Goal: Information Seeking & Learning: Check status

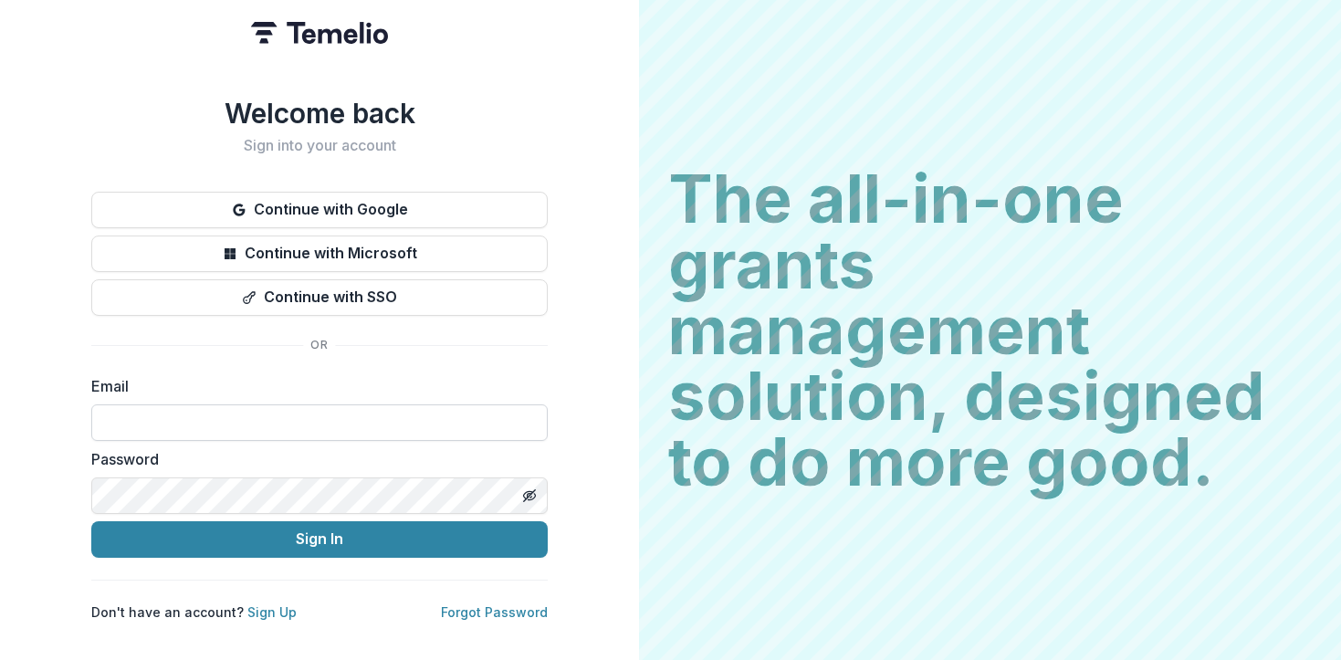
click at [408, 422] on input at bounding box center [319, 423] width 457 height 37
type input "**********"
click at [446, 390] on div "**********" at bounding box center [319, 408] width 457 height 66
click at [427, 408] on input "**********" at bounding box center [319, 423] width 457 height 37
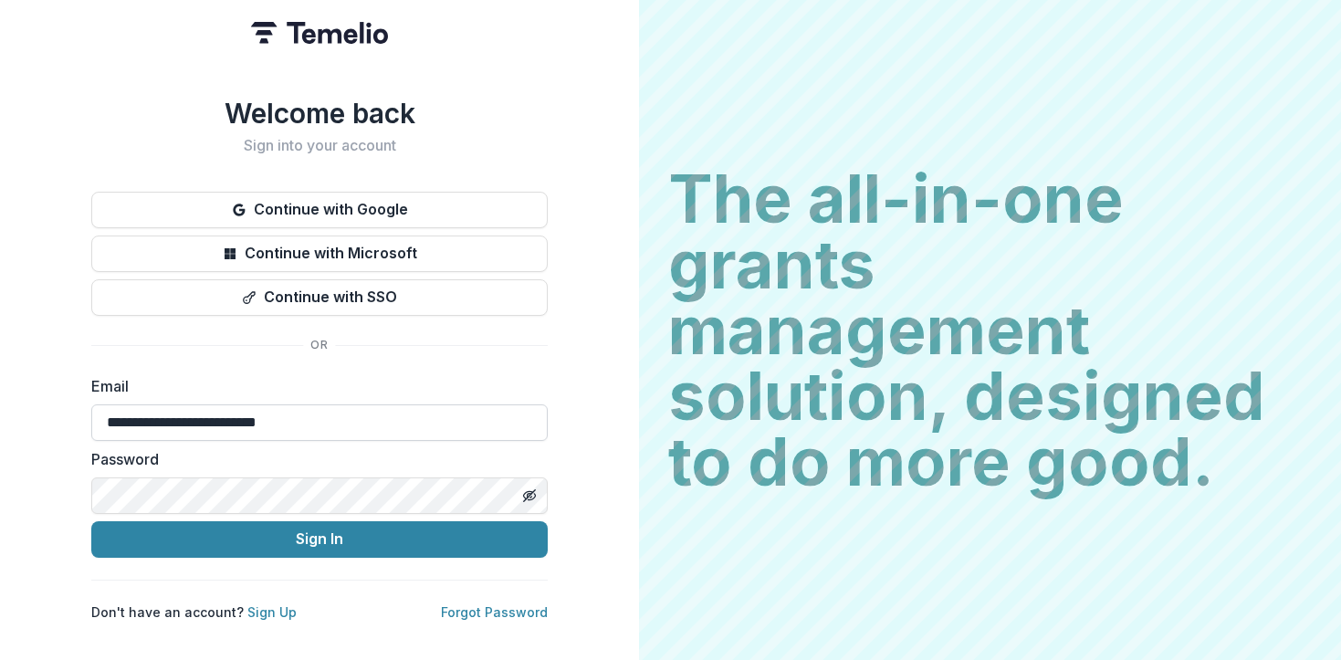
click at [427, 408] on input "**********" at bounding box center [319, 423] width 457 height 37
click at [425, 405] on input at bounding box center [319, 423] width 457 height 37
type input "**********"
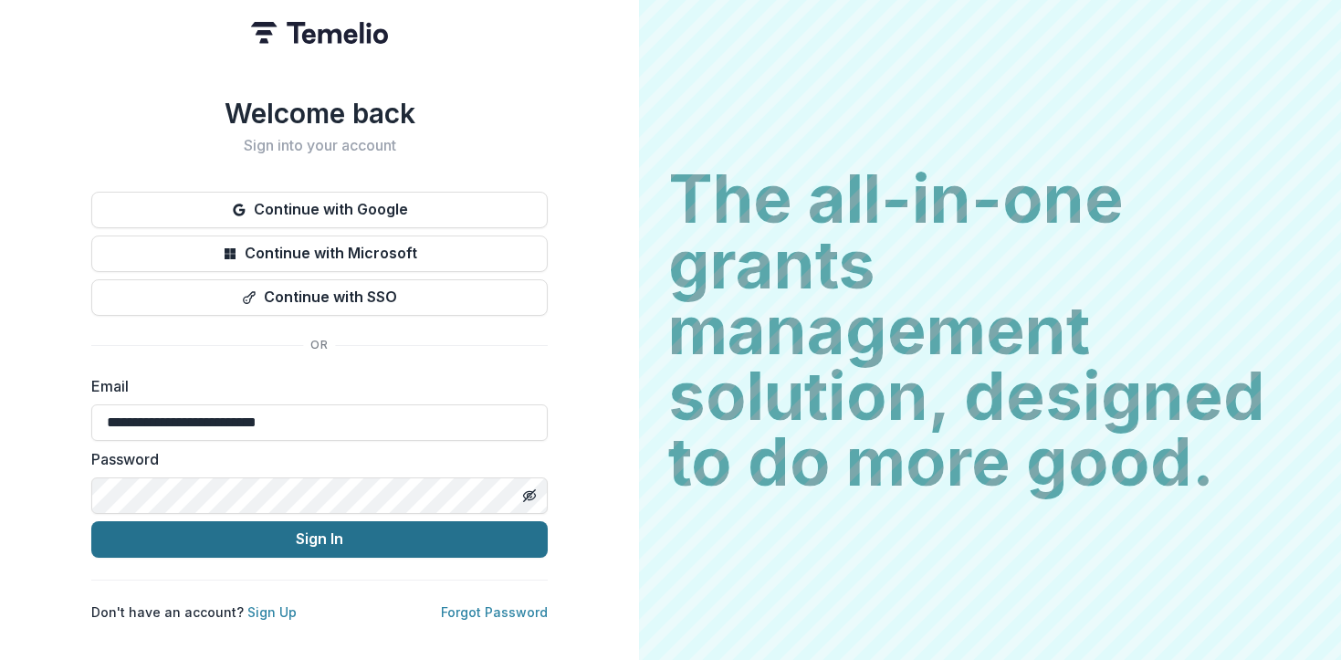
click at [331, 533] on button "Sign In" at bounding box center [319, 539] width 457 height 37
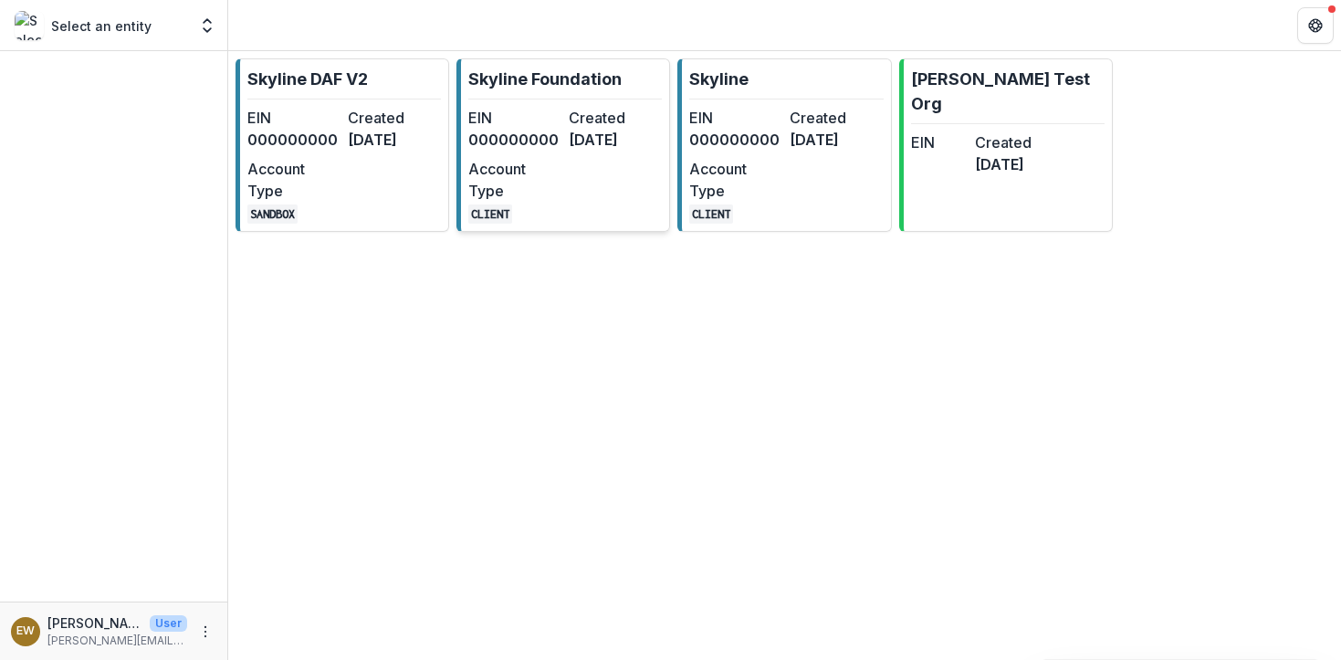
click at [644, 151] on dd "[DATE]" at bounding box center [615, 140] width 93 height 22
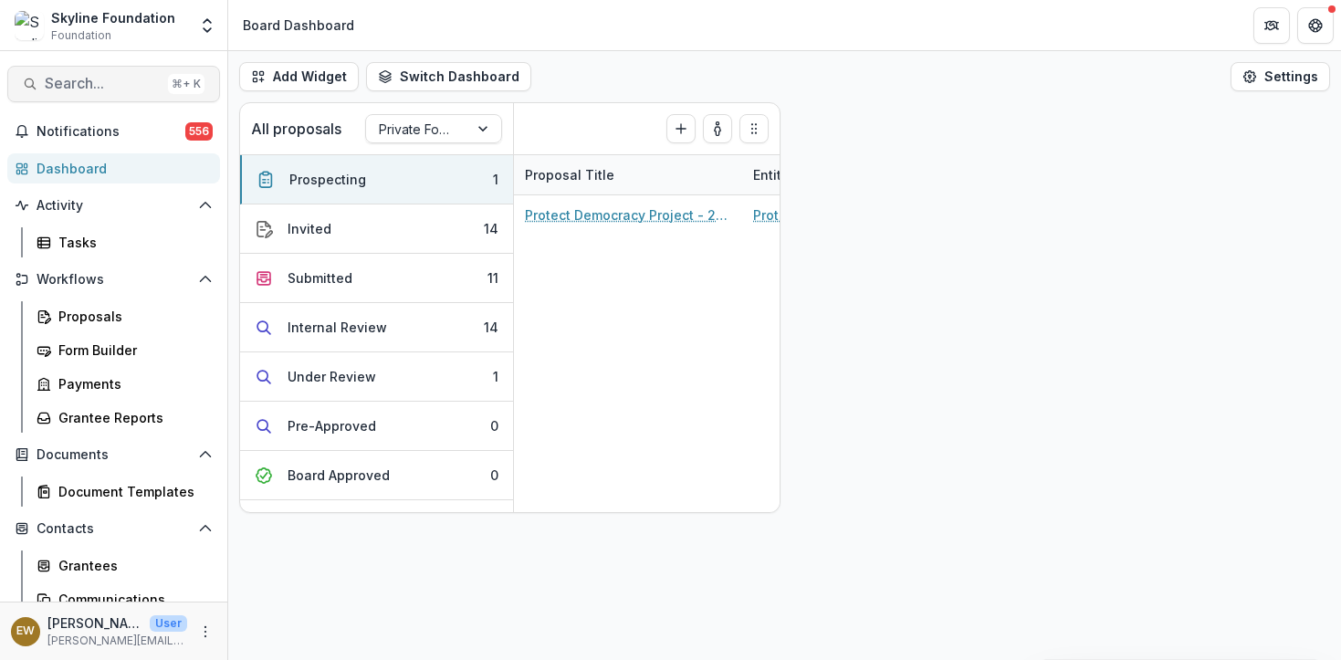
click at [102, 84] on span "Search..." at bounding box center [103, 83] width 116 height 17
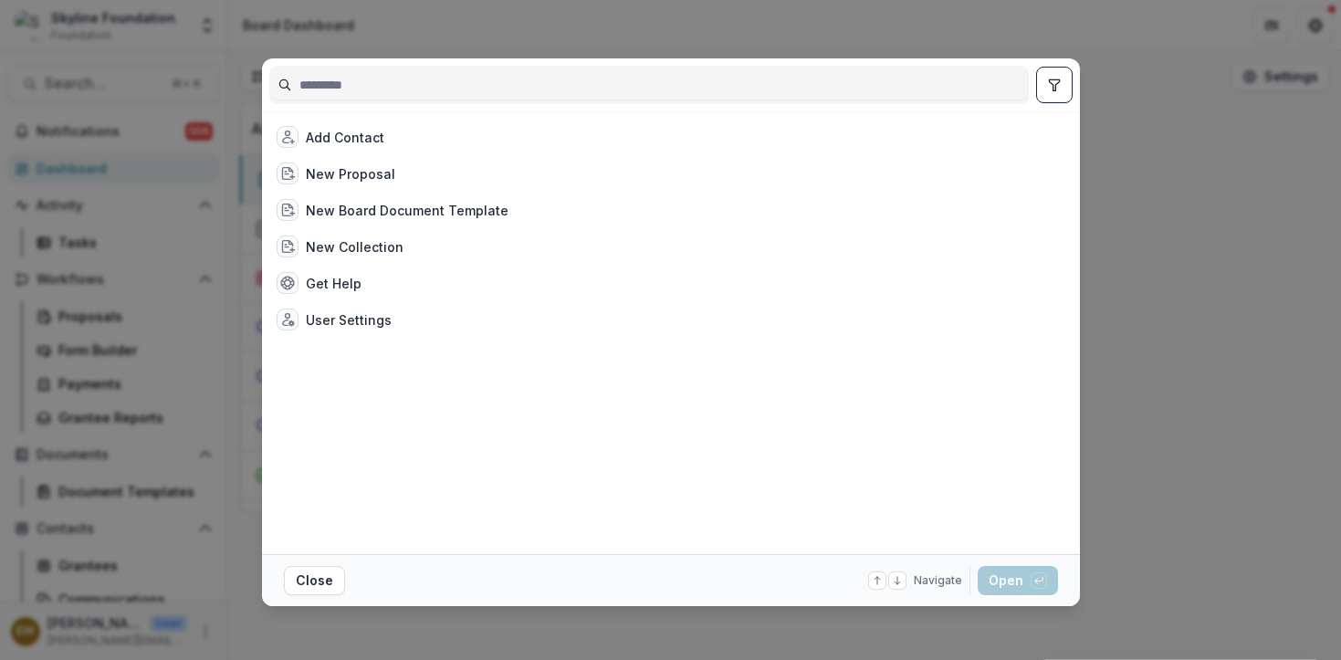
click at [98, 249] on div "Add Contact New Proposal New Board Document Template New Collection Get Help Us…" at bounding box center [670, 330] width 1341 height 660
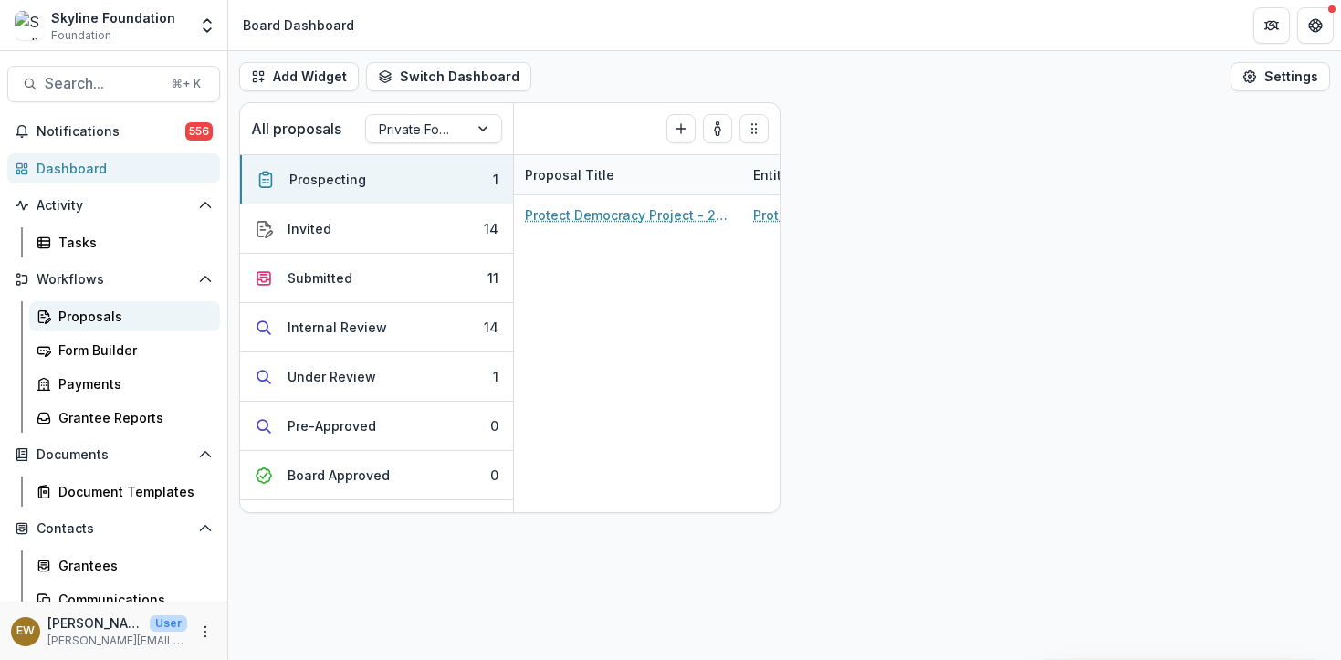
click at [158, 305] on link "Proposals" at bounding box center [124, 316] width 191 height 30
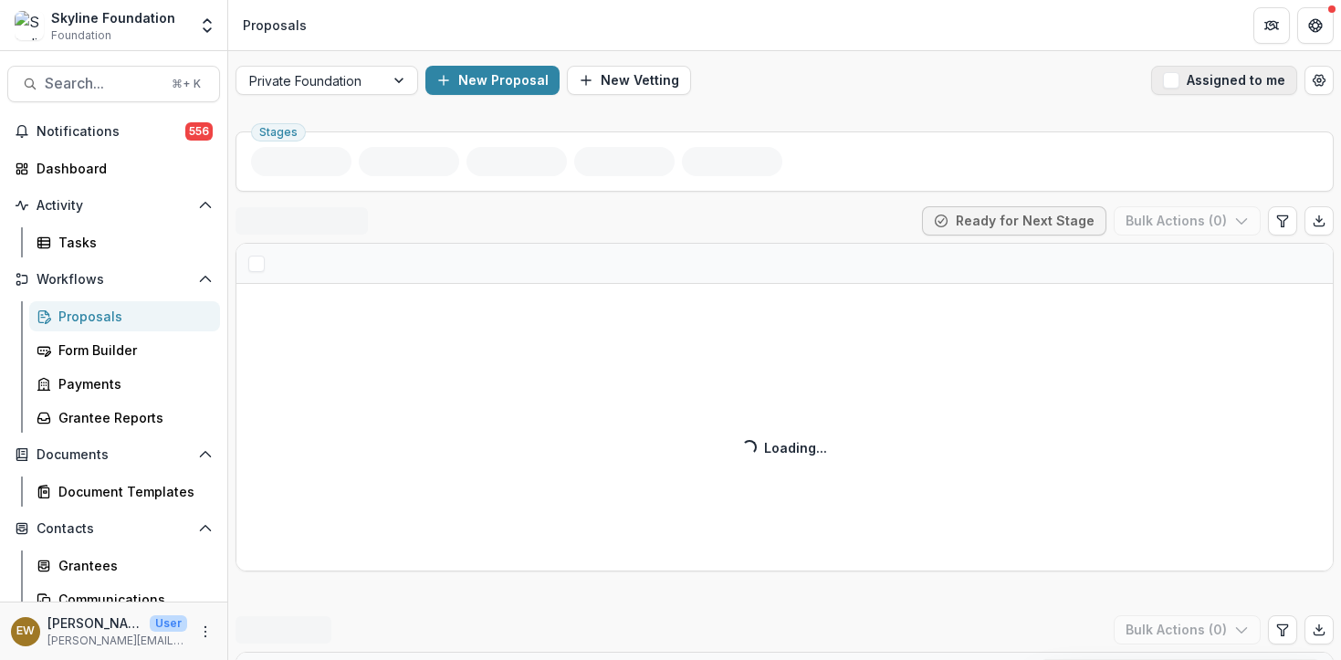
click at [1173, 80] on span "button" at bounding box center [1171, 80] width 16 height 16
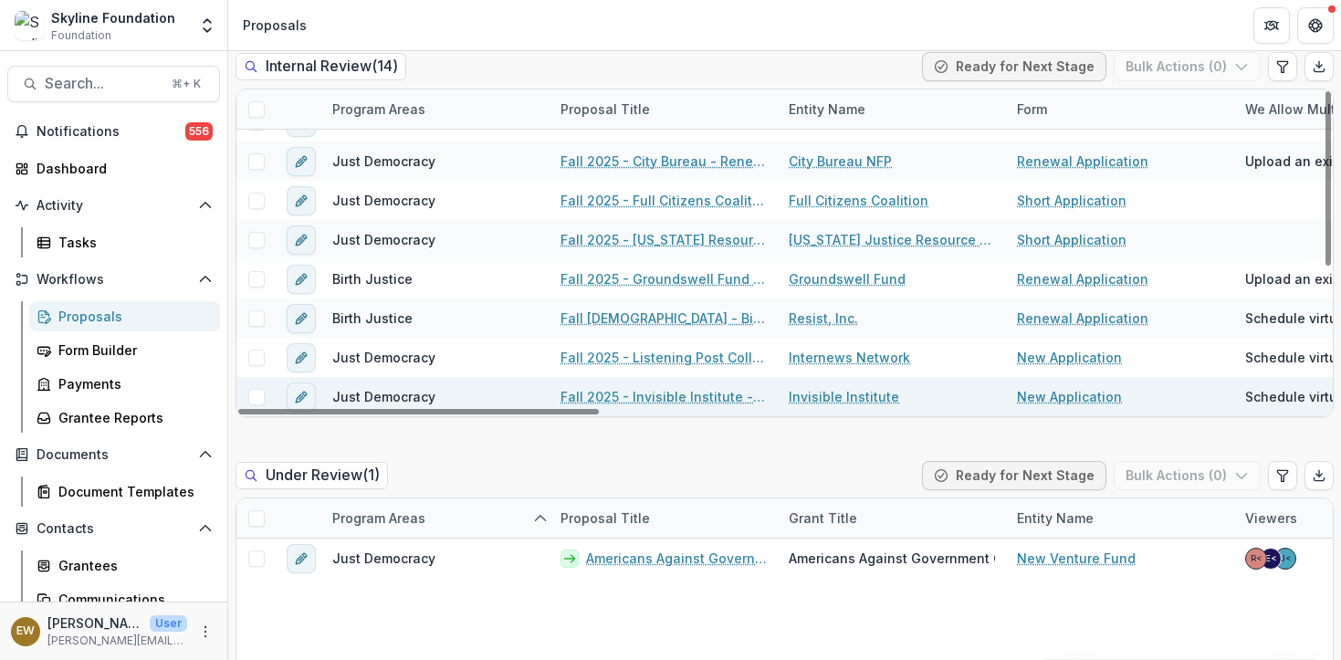
scroll to position [1418, 0]
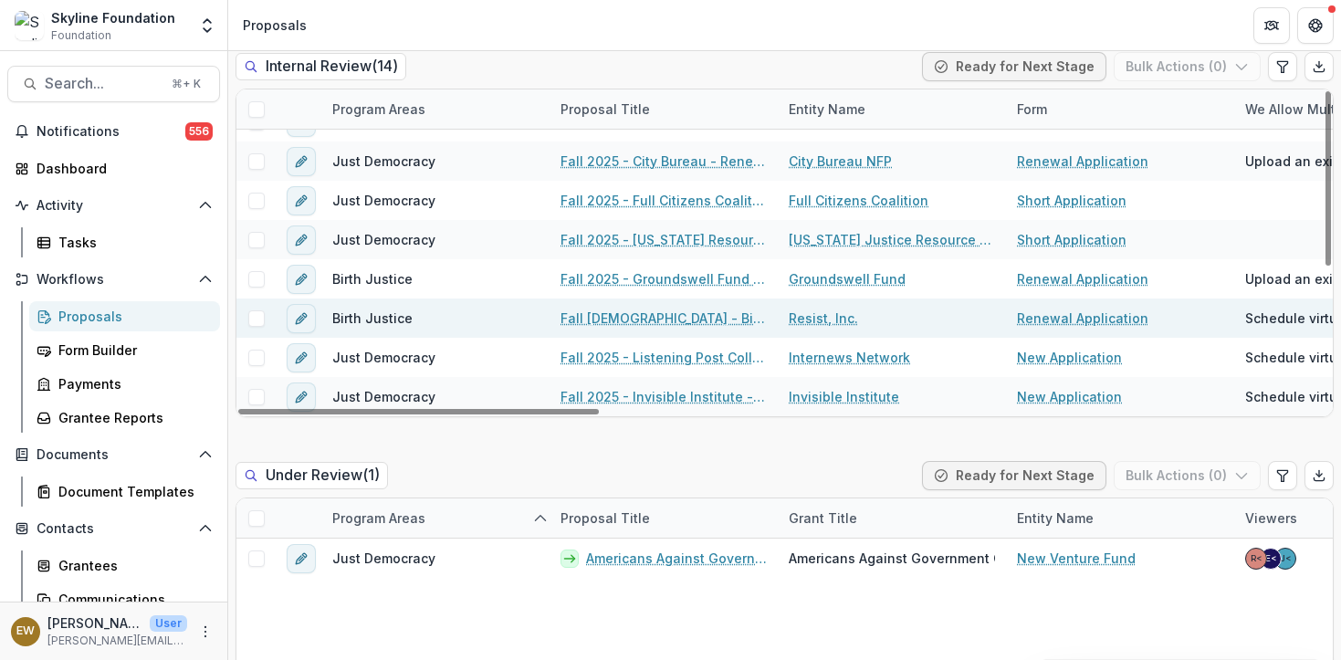
click at [699, 311] on link "Fall 2025 - Birth Center Equity - Renewal Application" at bounding box center [664, 318] width 206 height 19
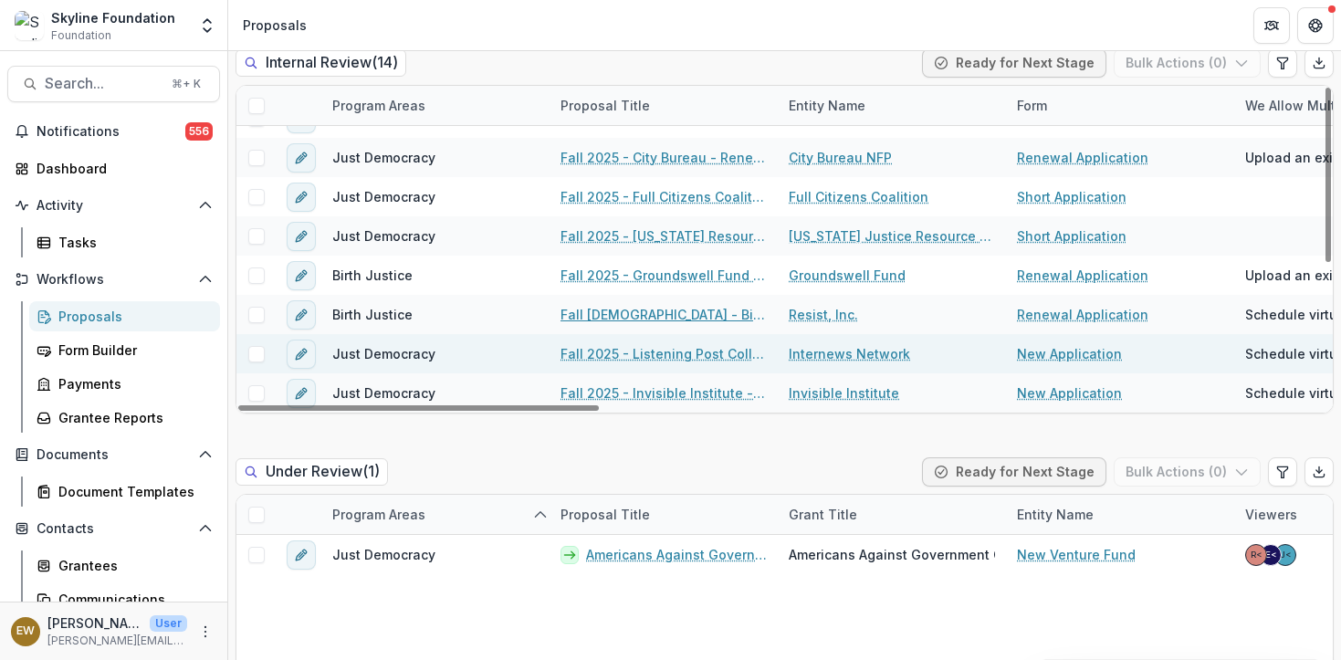
scroll to position [1422, 0]
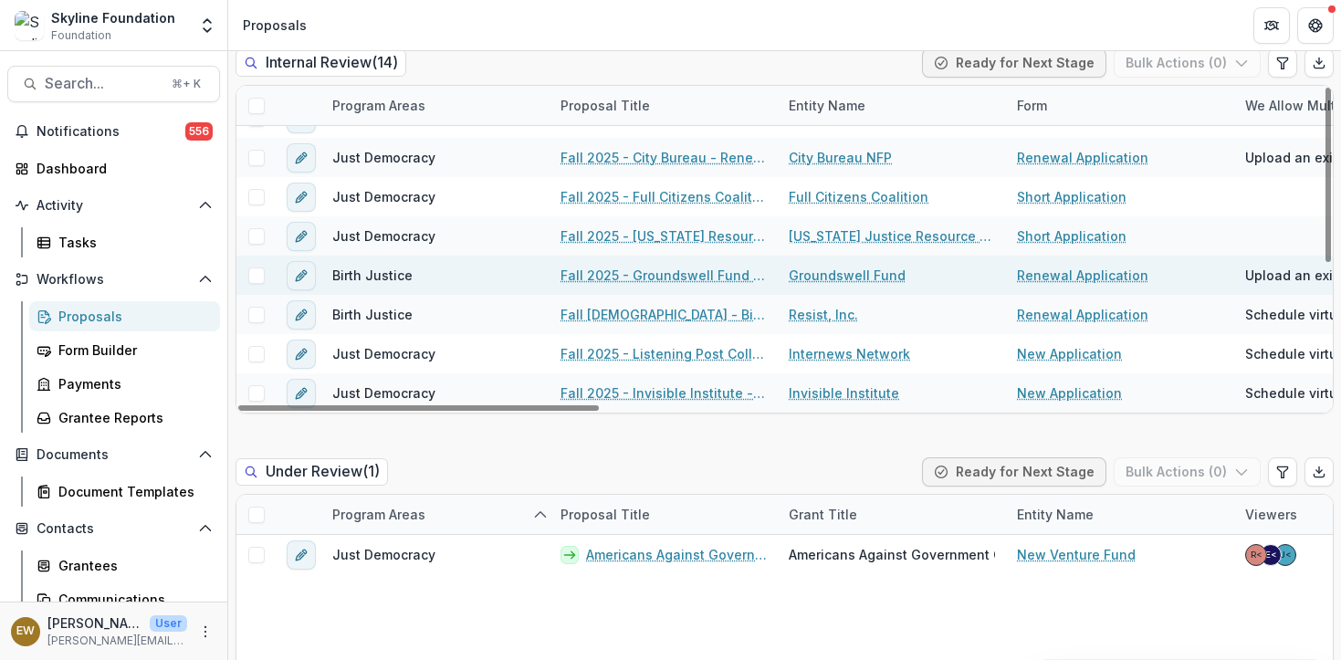
click at [717, 274] on link "Fall 2025 - Groundswell Fund - Renewal Application" at bounding box center [664, 275] width 206 height 19
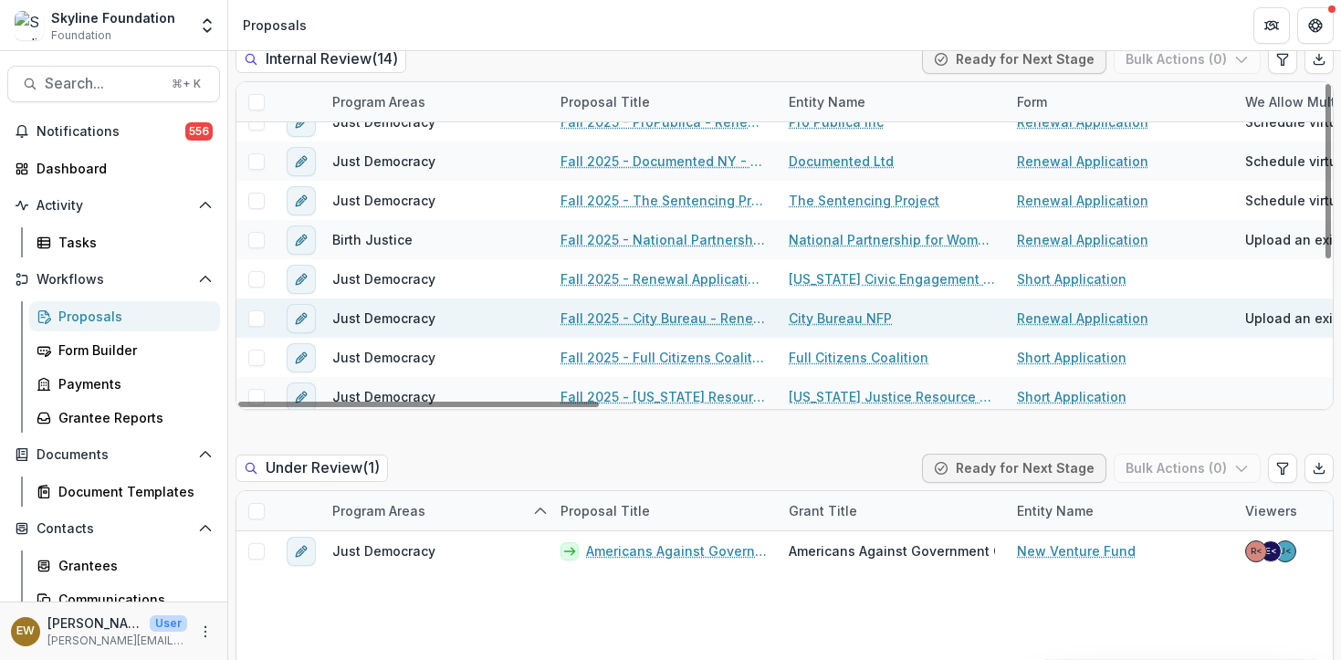
scroll to position [82, 0]
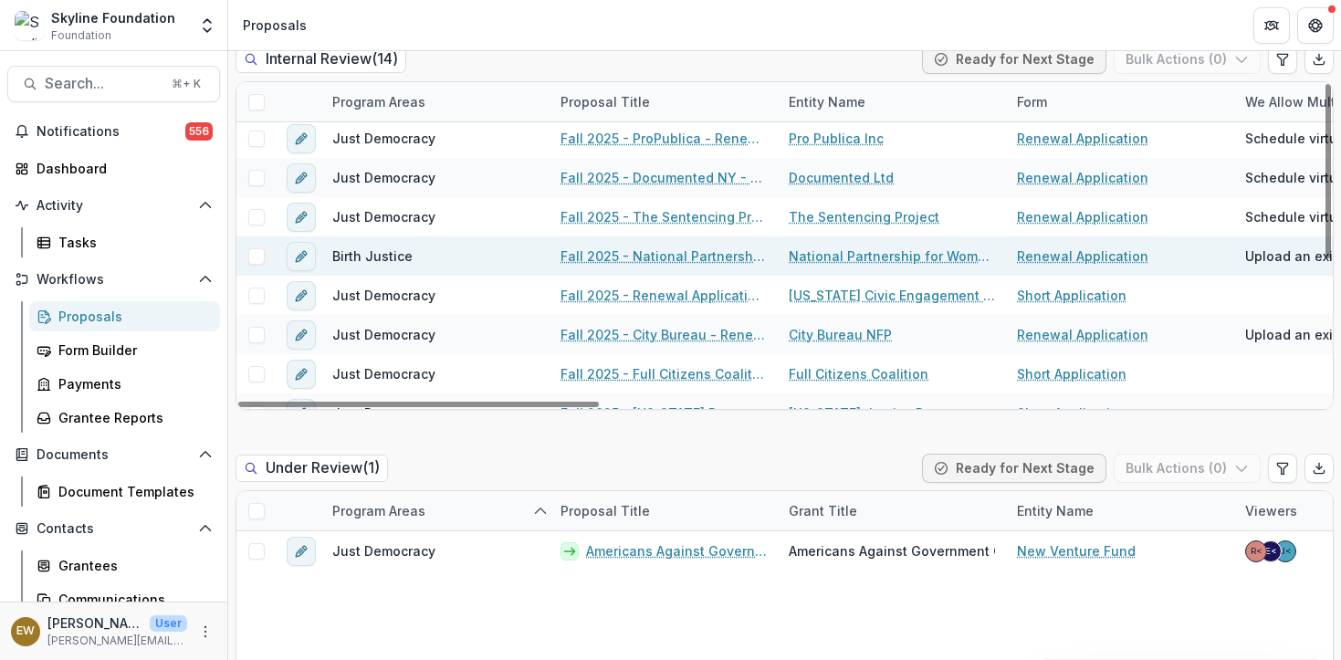
click at [691, 254] on link "Fall 2025 - National Partnership for Women & Families - Renewal Application" at bounding box center [664, 256] width 206 height 19
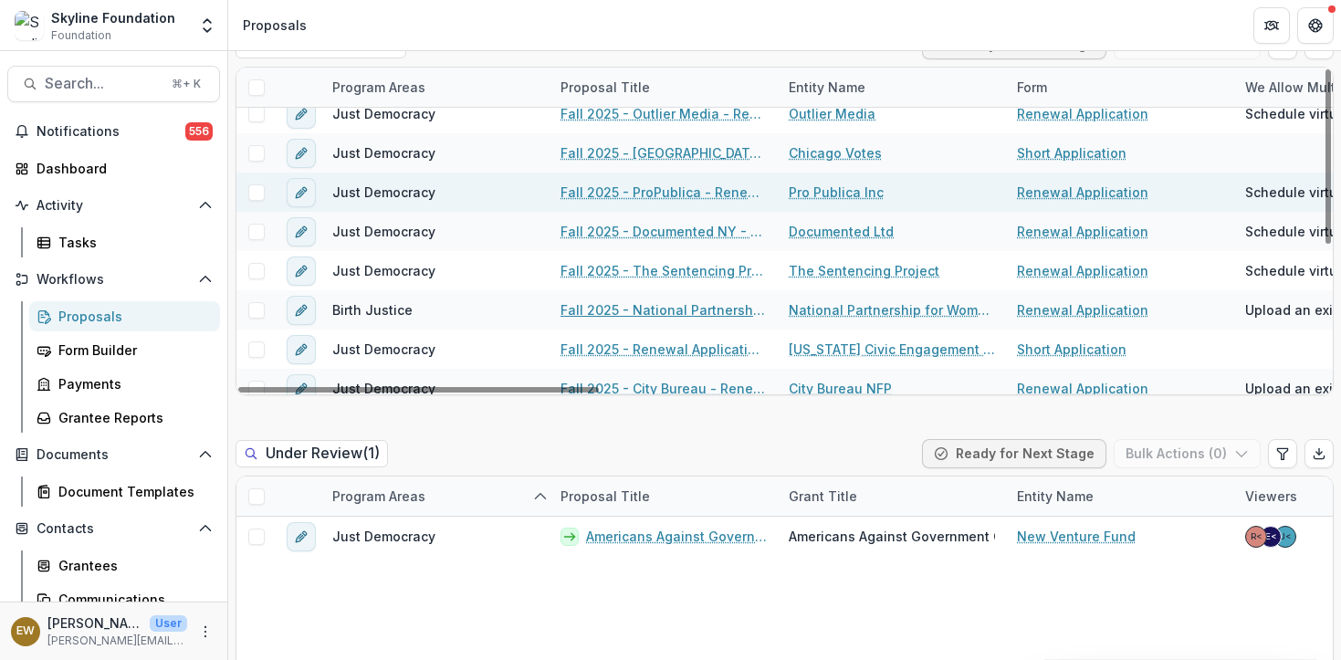
scroll to position [11, 0]
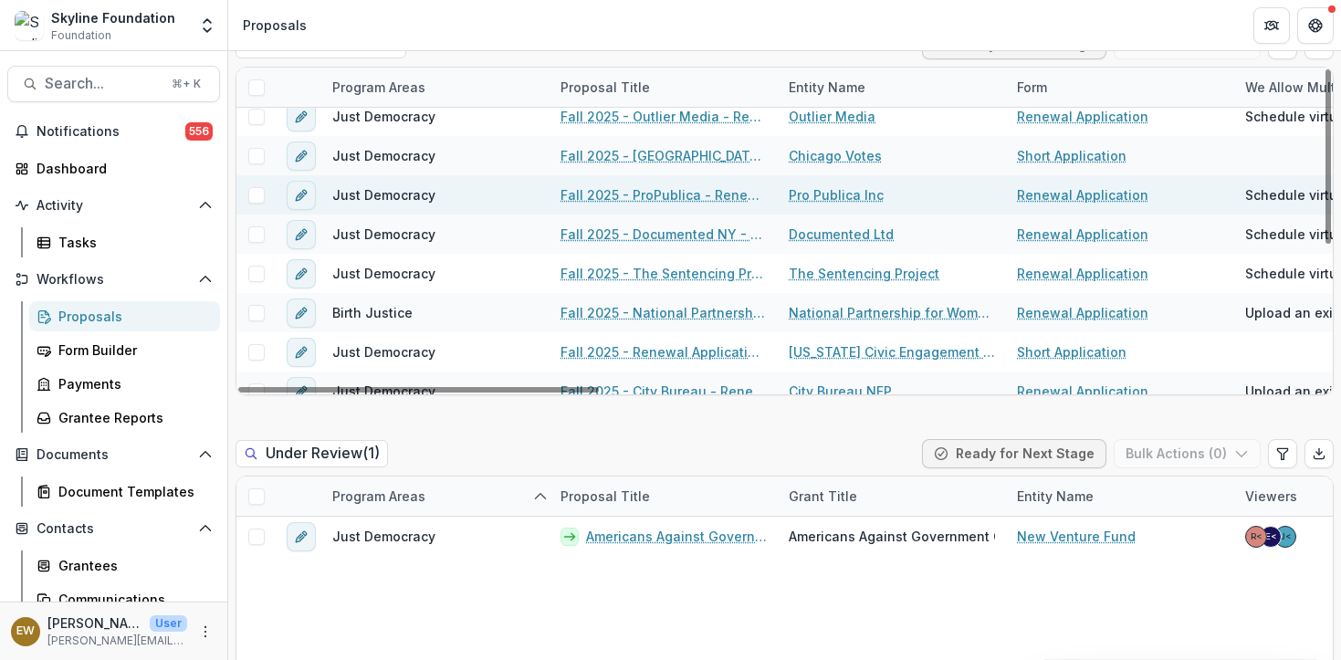
click at [716, 196] on link "Fall 2025 - ProPublica - Renewal Application" at bounding box center [664, 194] width 206 height 19
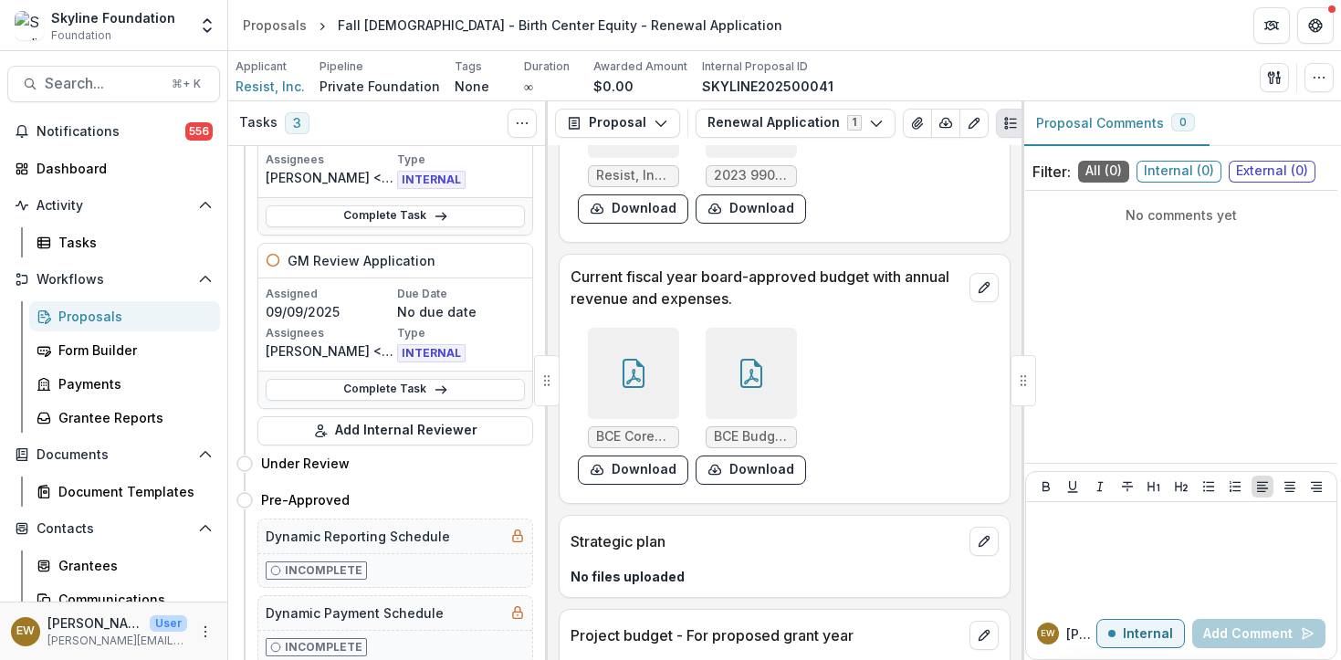
scroll to position [5492, 0]
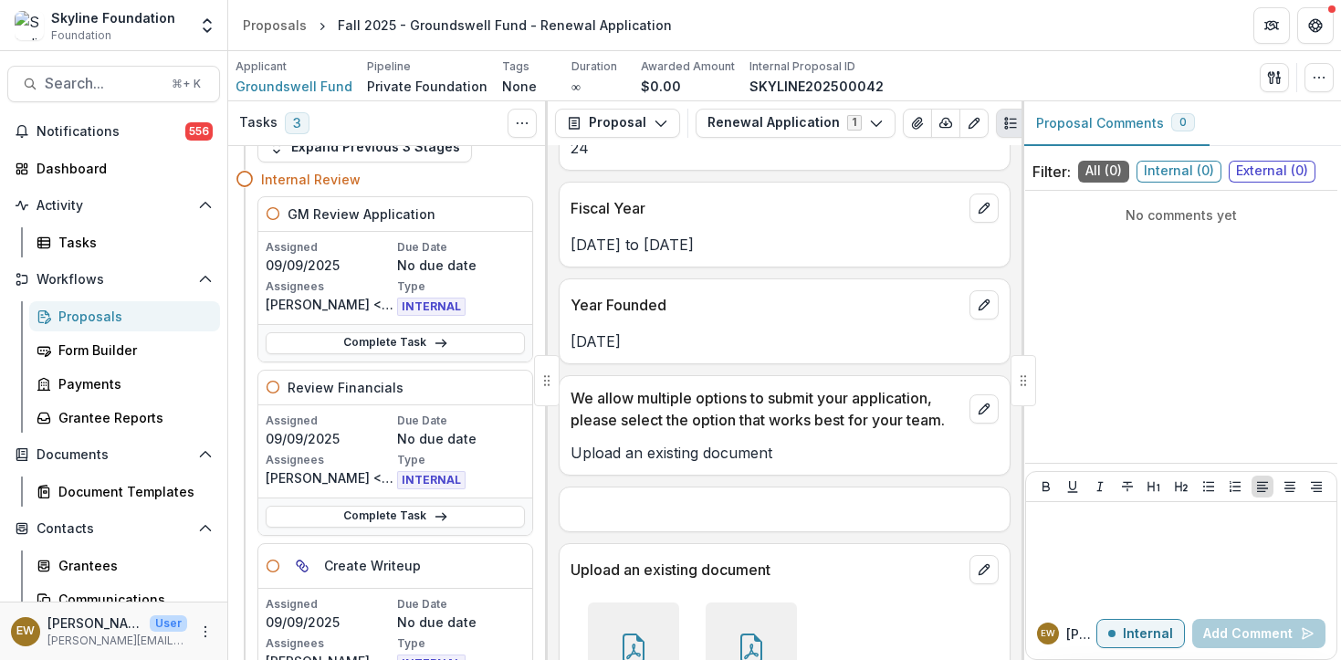
scroll to position [3494, 0]
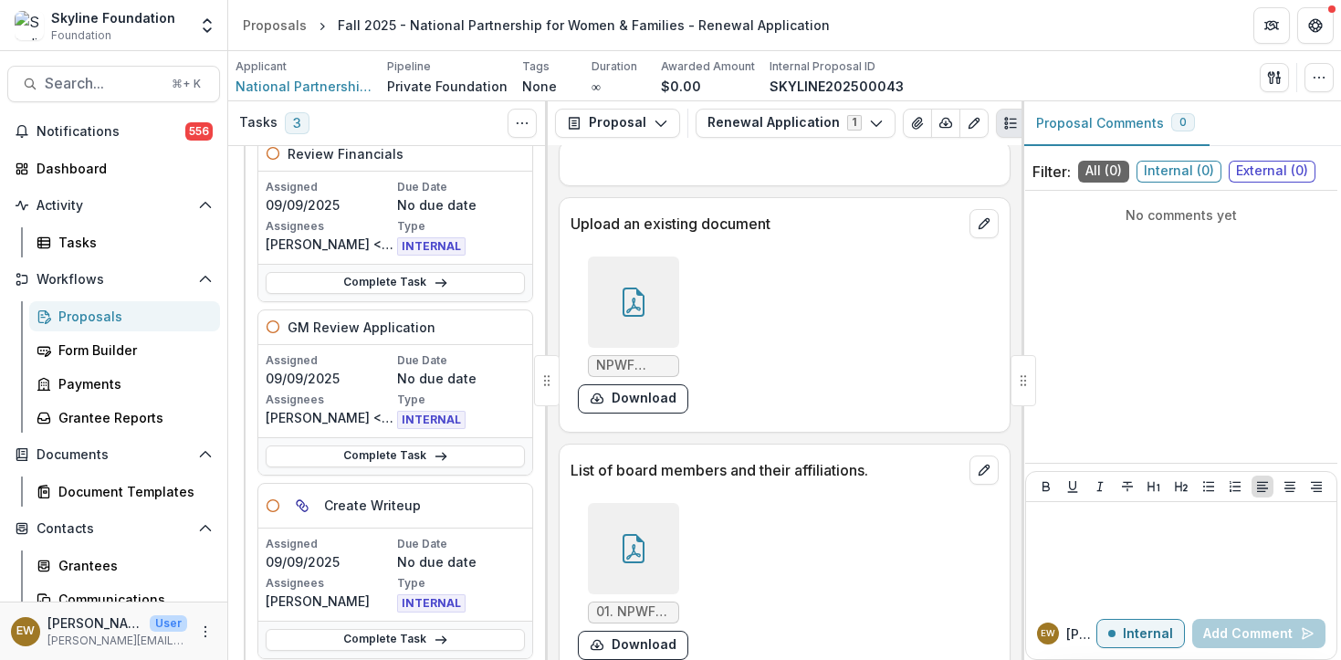
scroll to position [4811, 0]
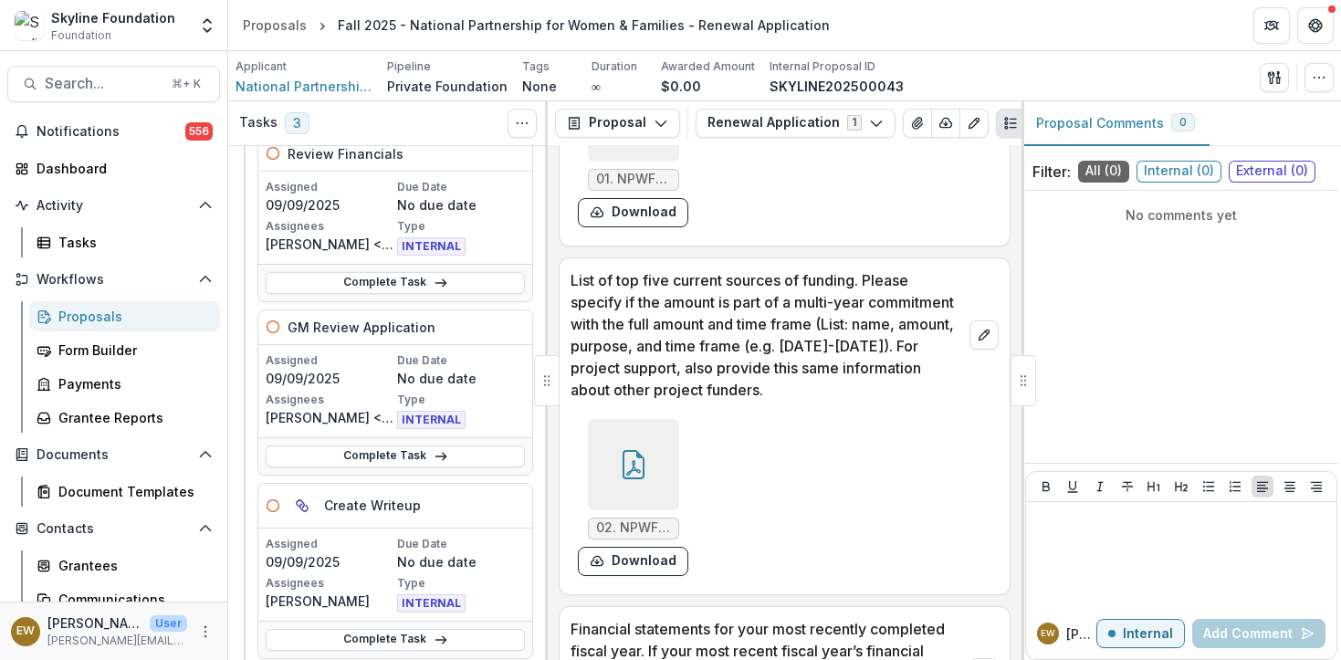
click at [732, 334] on p "List of top five current sources of funding. Please specify if the amount is pa…" at bounding box center [767, 334] width 392 height 131
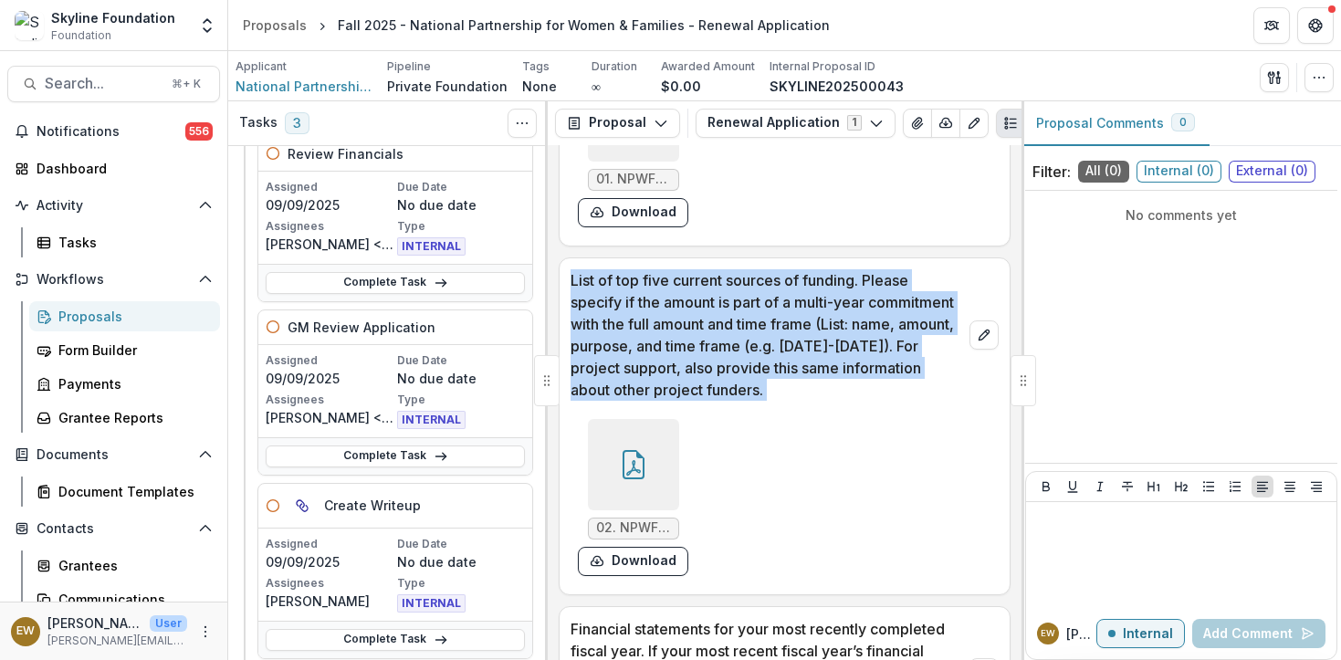
click at [732, 334] on p "List of top five current sources of funding. Please specify if the amount is pa…" at bounding box center [767, 334] width 392 height 131
click at [894, 329] on p "List of top five current sources of funding. Please specify if the amount is pa…" at bounding box center [767, 334] width 392 height 131
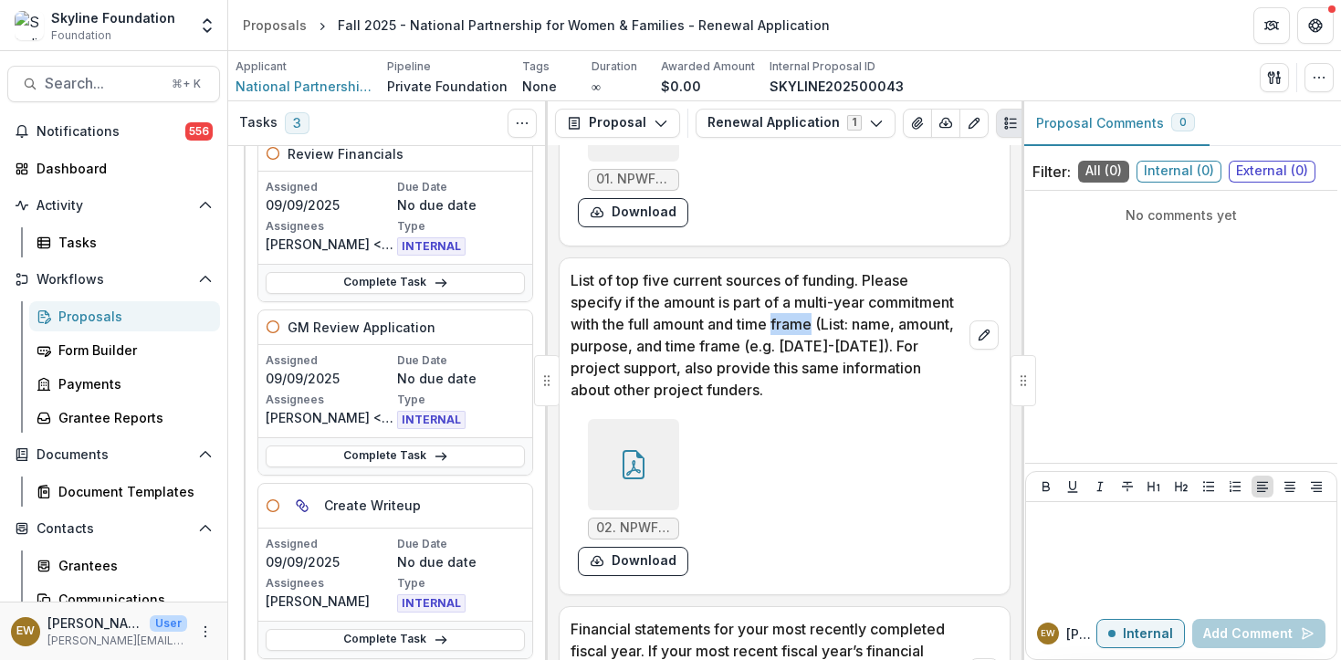
click at [894, 329] on p "List of top five current sources of funding. Please specify if the amount is pa…" at bounding box center [767, 334] width 392 height 131
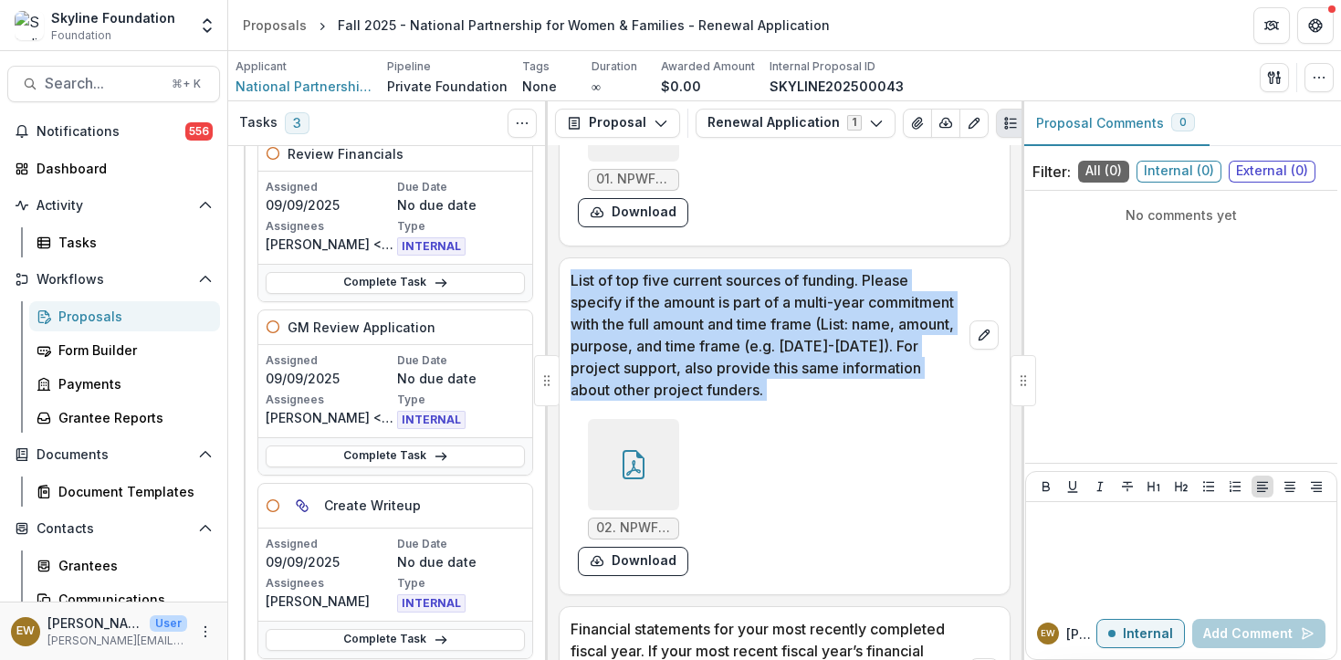
click at [894, 329] on p "List of top five current sources of funding. Please specify if the amount is pa…" at bounding box center [767, 334] width 392 height 131
click at [850, 369] on p "List of top five current sources of funding. Please specify if the amount is pa…" at bounding box center [767, 334] width 392 height 131
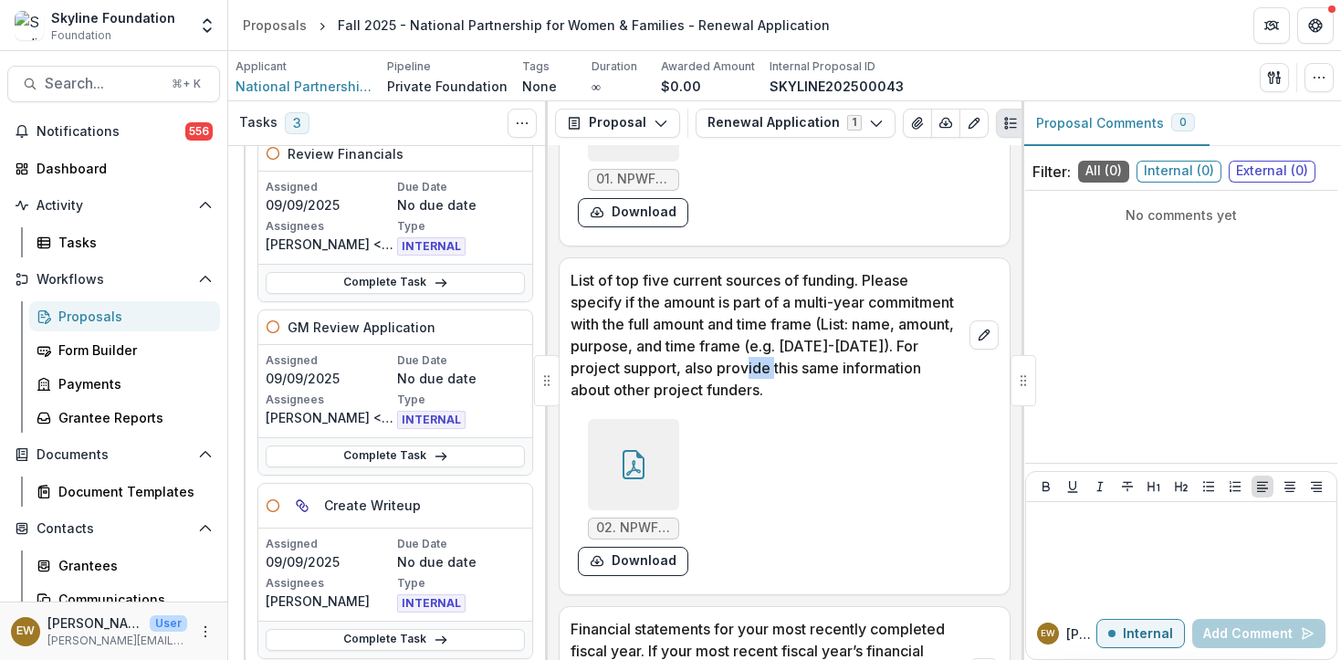
click at [850, 369] on p "List of top five current sources of funding. Please specify if the amount is pa…" at bounding box center [767, 334] width 392 height 131
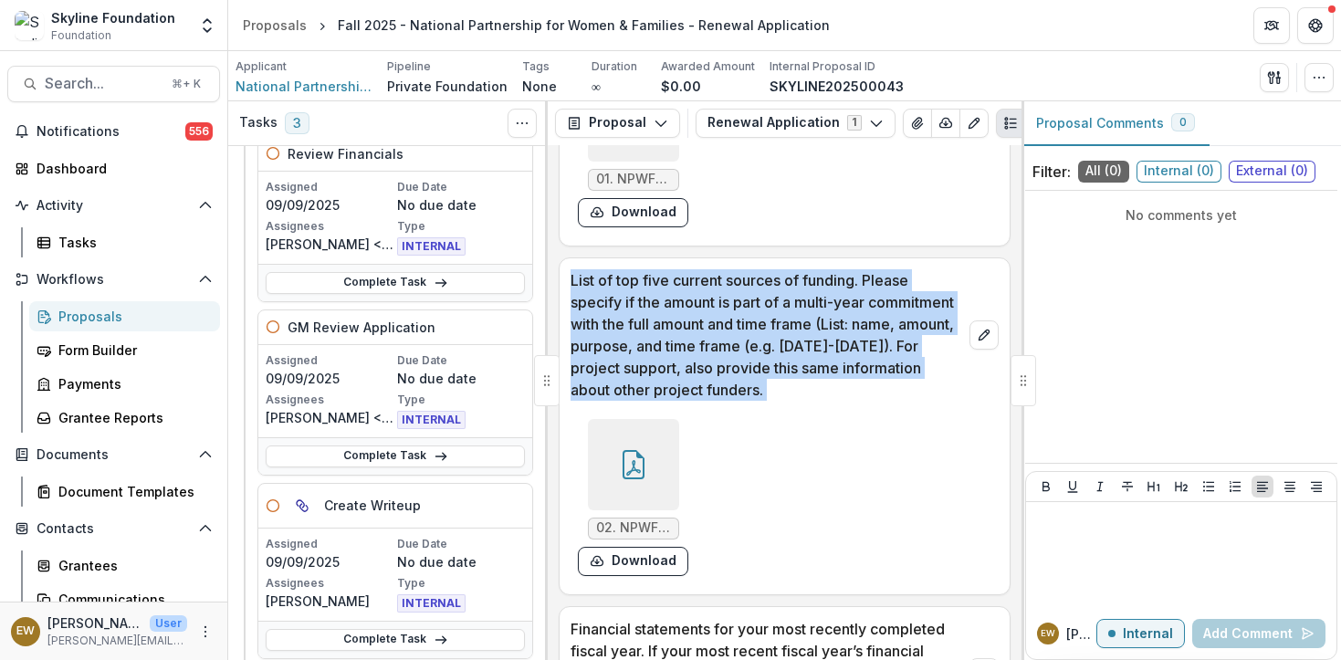
click at [850, 369] on p "List of top five current sources of funding. Please specify if the amount is pa…" at bounding box center [767, 334] width 392 height 131
click at [908, 363] on p "List of top five current sources of funding. Please specify if the amount is pa…" at bounding box center [767, 334] width 392 height 131
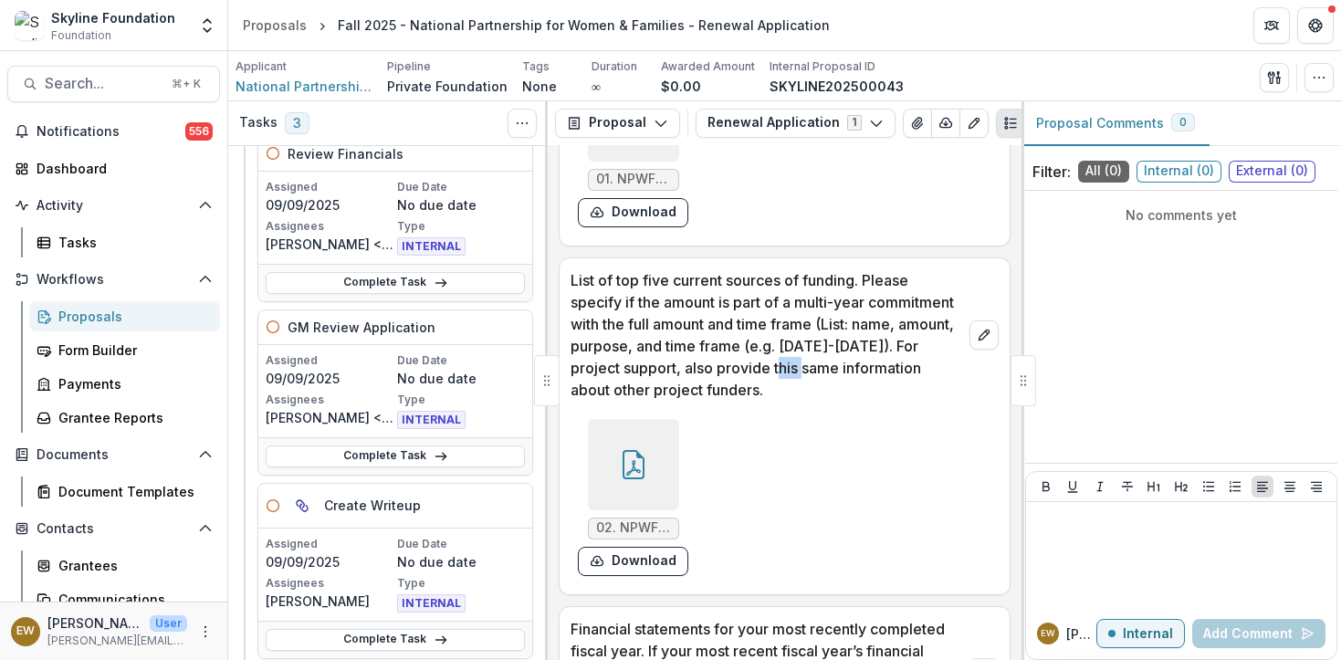
click at [908, 363] on p "List of top five current sources of funding. Please specify if the amount is pa…" at bounding box center [767, 334] width 392 height 131
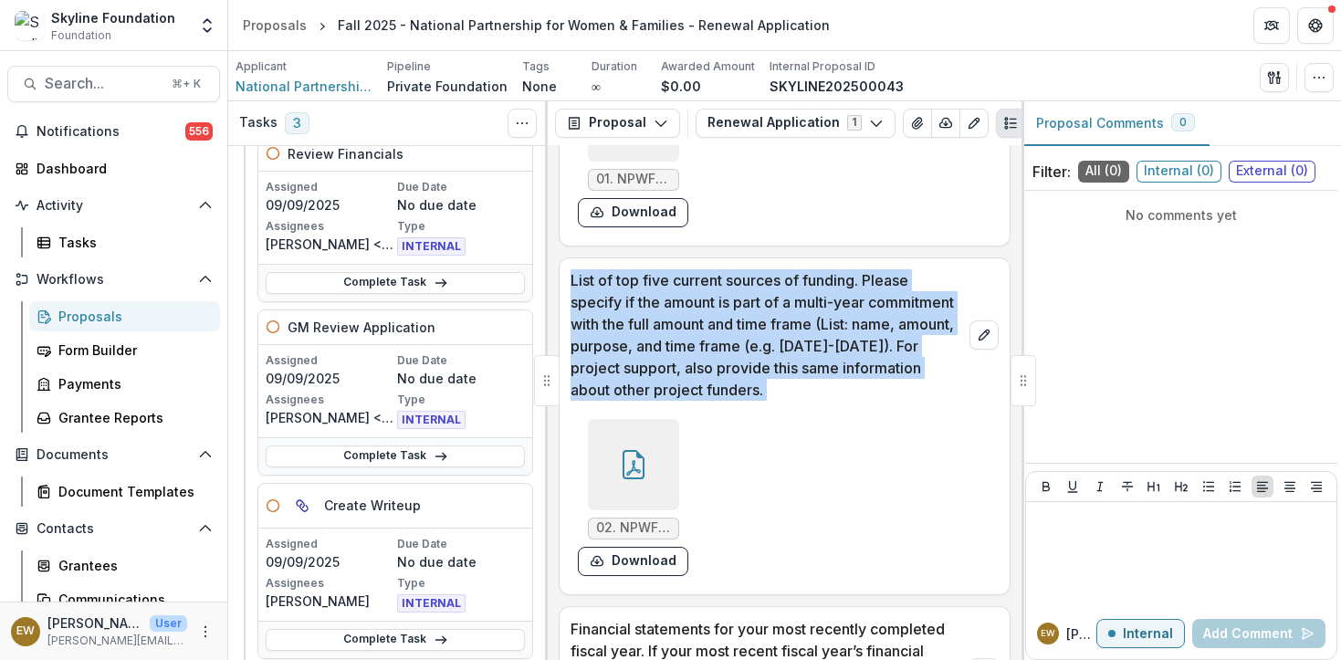
click at [908, 363] on p "List of top five current sources of funding. Please specify if the amount is pa…" at bounding box center [767, 334] width 392 height 131
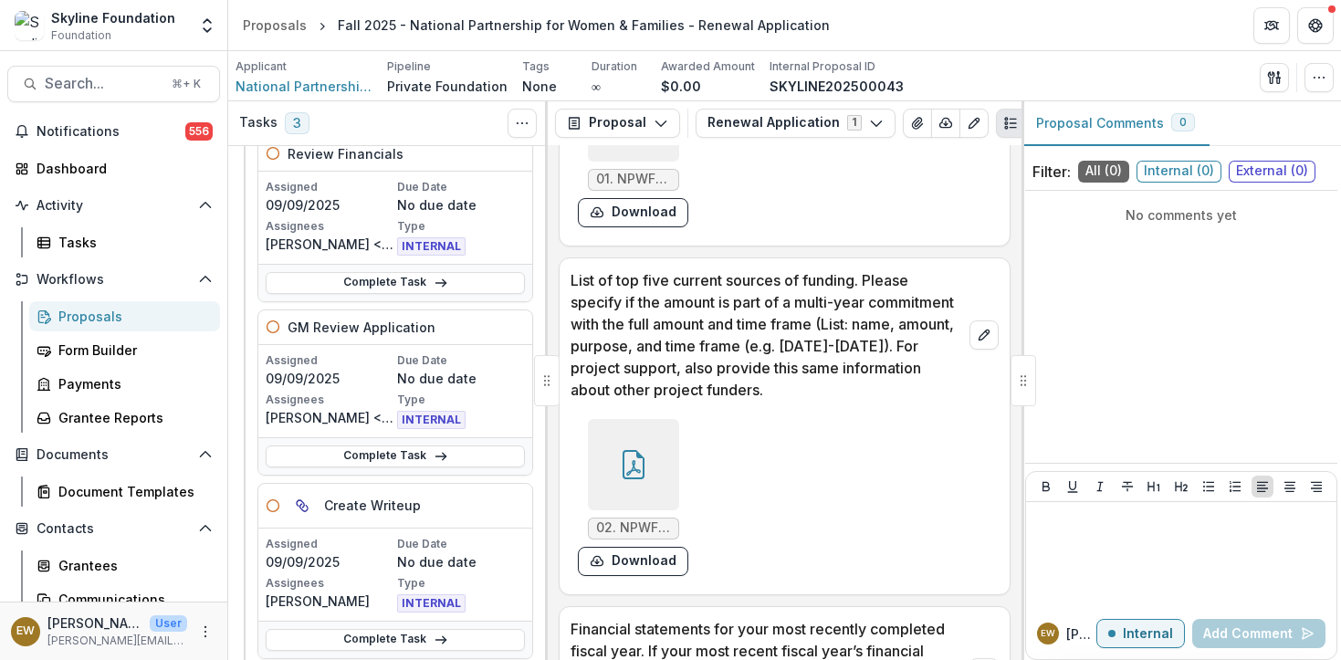
click at [909, 357] on p "List of top five current sources of funding. Please specify if the amount is pa…" at bounding box center [767, 334] width 392 height 131
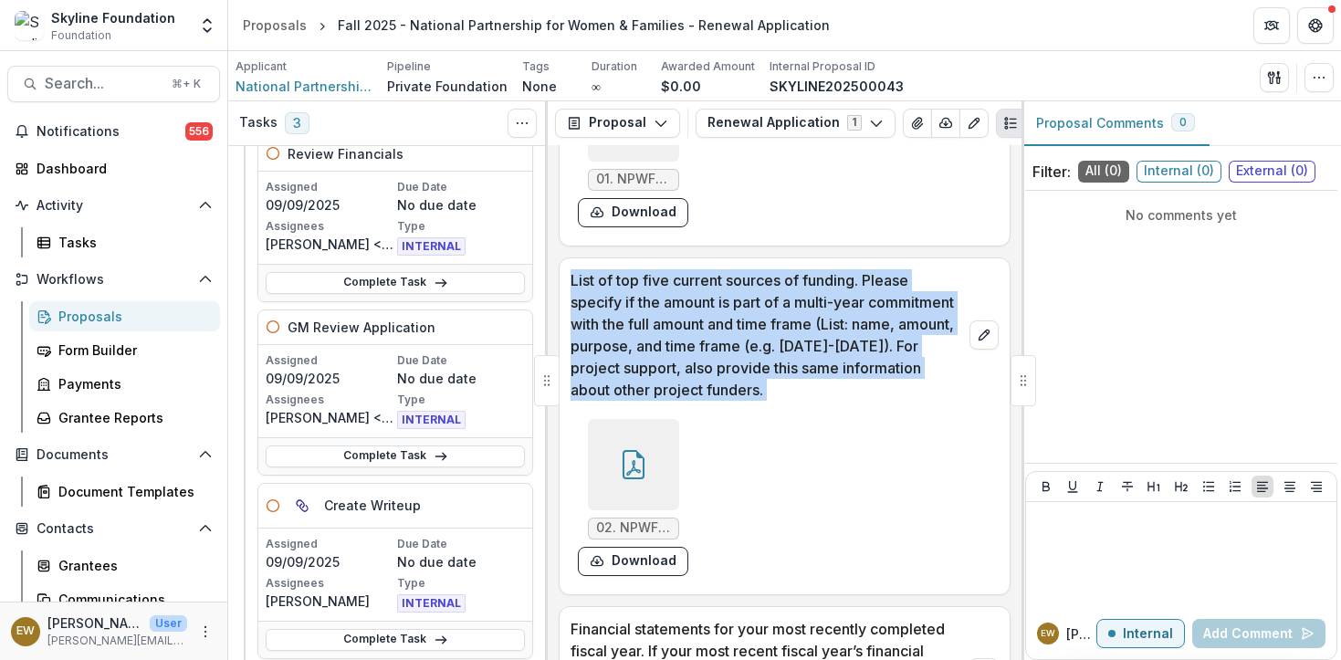
click at [909, 357] on p "List of top five current sources of funding. Please specify if the amount is pa…" at bounding box center [767, 334] width 392 height 131
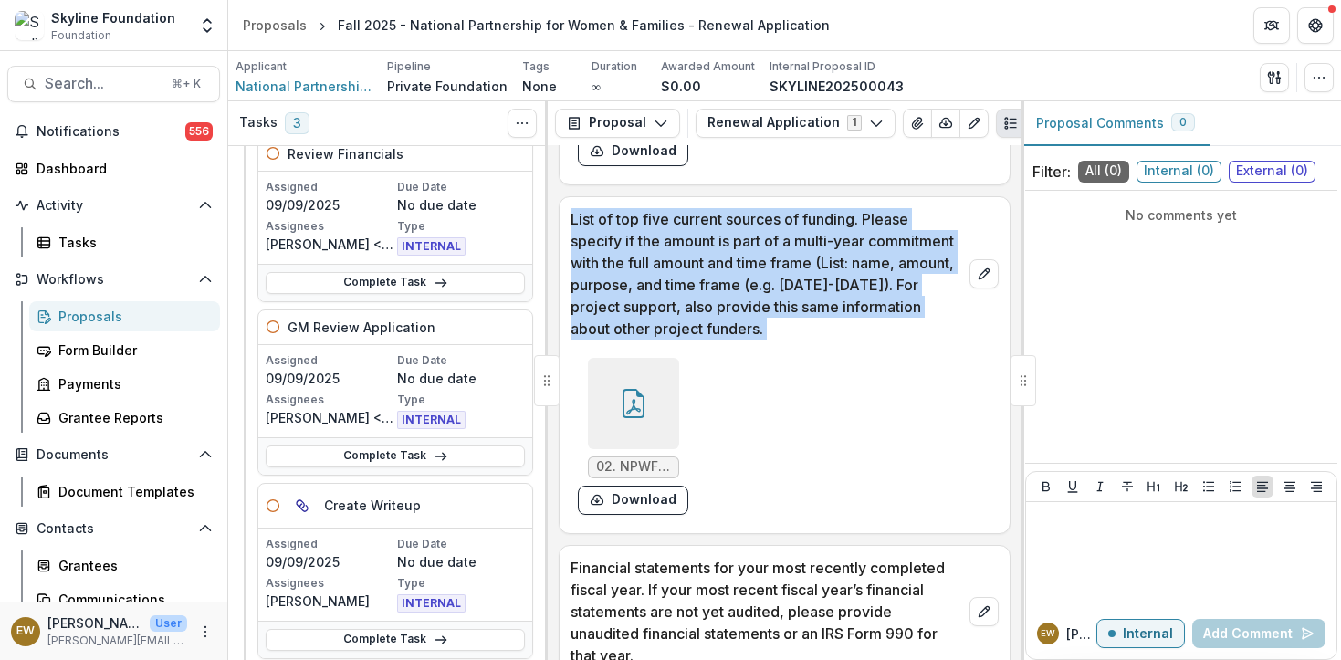
scroll to position [5645, 0]
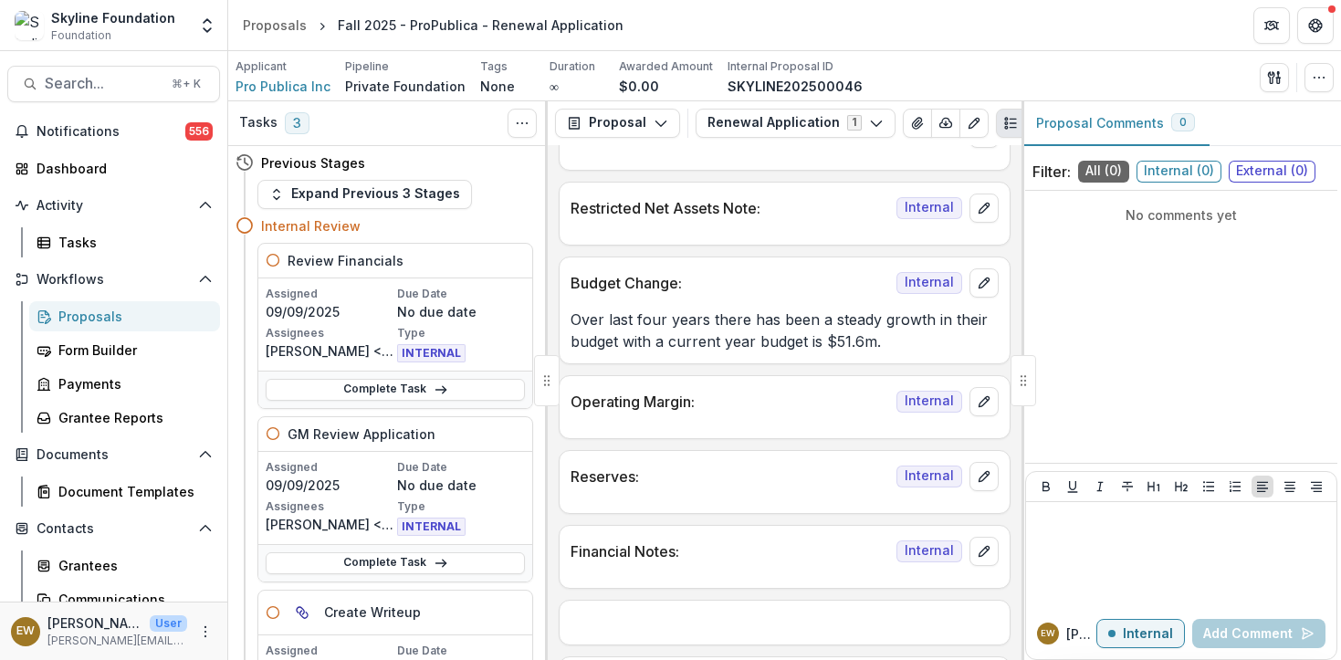
scroll to position [2862, 0]
